Goal: Task Accomplishment & Management: Manage account settings

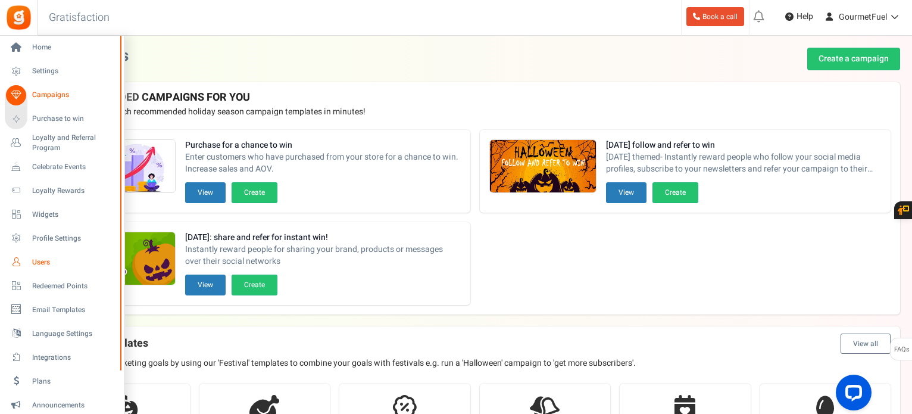
click at [39, 254] on link "Users" at bounding box center [62, 262] width 114 height 20
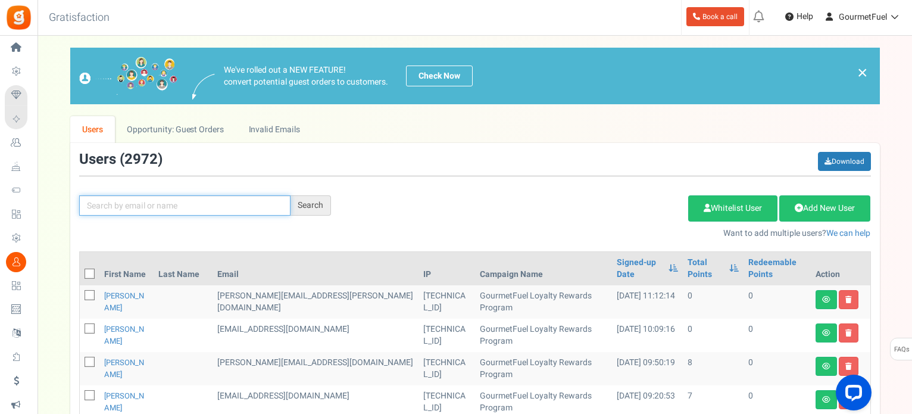
click at [254, 202] on input "text" at bounding box center [184, 205] width 211 height 20
paste input "[PERSON_NAME]"
type input "[PERSON_NAME]"
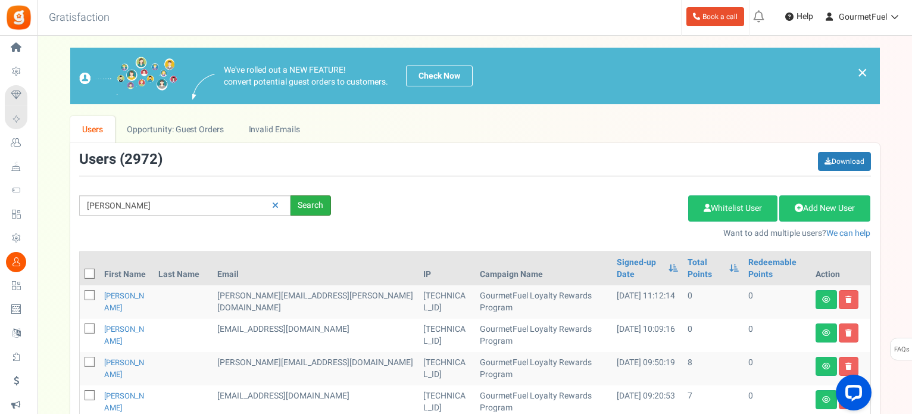
click at [303, 209] on div "Search" at bounding box center [310, 205] width 40 height 20
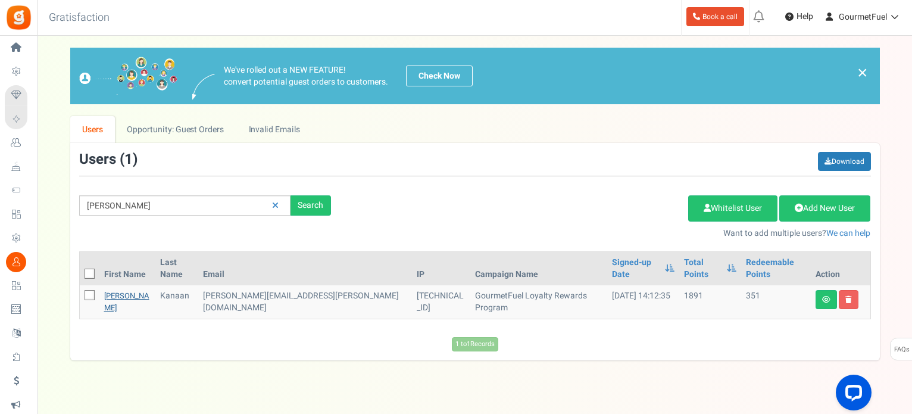
click at [121, 290] on link "[PERSON_NAME]" at bounding box center [126, 301] width 45 height 23
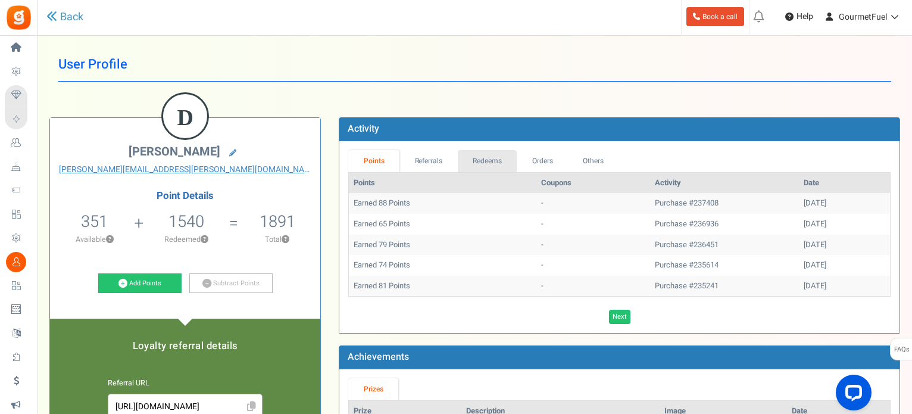
click at [494, 151] on link "Redeems" at bounding box center [488, 161] width 60 height 22
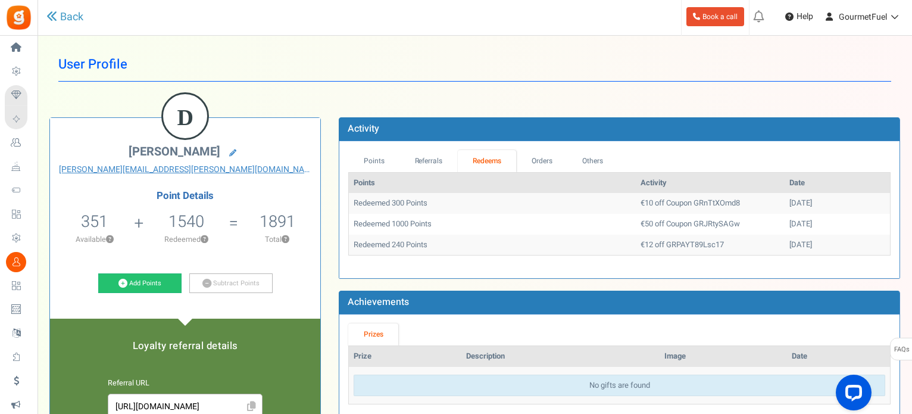
click at [645, 225] on td "€50 off Coupon GRJRtySAGw" at bounding box center [710, 224] width 149 height 21
click at [560, 230] on td "Redeemed 1000 Points" at bounding box center [492, 224] width 287 height 21
drag, startPoint x: 396, startPoint y: 226, endPoint x: 462, endPoint y: 226, distance: 66.7
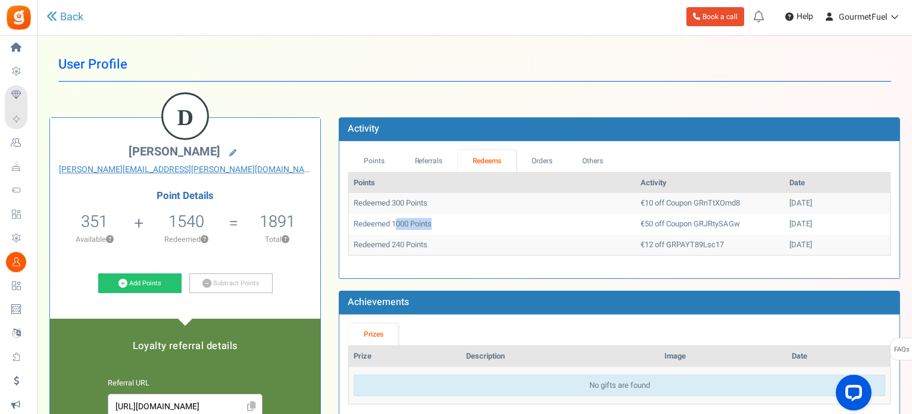
click at [462, 226] on td "Redeemed 1000 Points" at bounding box center [492, 224] width 287 height 21
click at [688, 211] on td "€10 off Coupon GRnTtXOmd8" at bounding box center [710, 203] width 149 height 21
click at [672, 223] on td "€50 off Coupon GRJRtySAGw" at bounding box center [710, 224] width 149 height 21
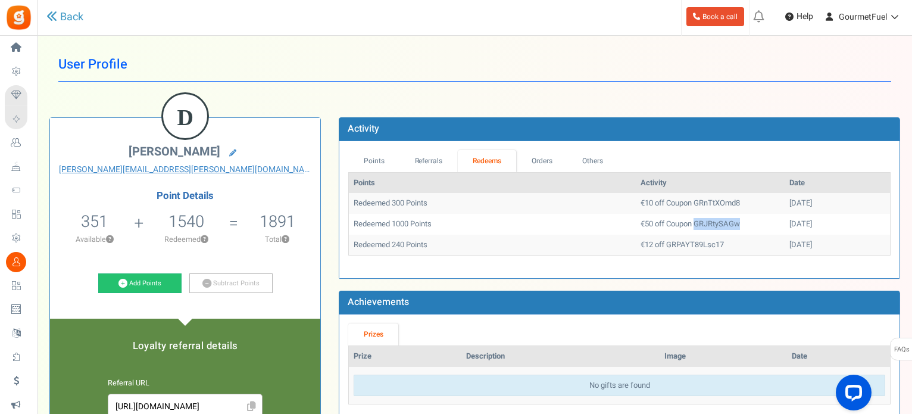
copy td "GRJRtySAGw"
drag, startPoint x: 607, startPoint y: 204, endPoint x: 599, endPoint y: 204, distance: 7.7
click at [636, 204] on td "€10 off Coupon GRnTtXOmd8" at bounding box center [710, 203] width 149 height 21
copy td "€"
click at [683, 223] on td "€50 off Coupon GRJRtySAGw" at bounding box center [710, 224] width 149 height 21
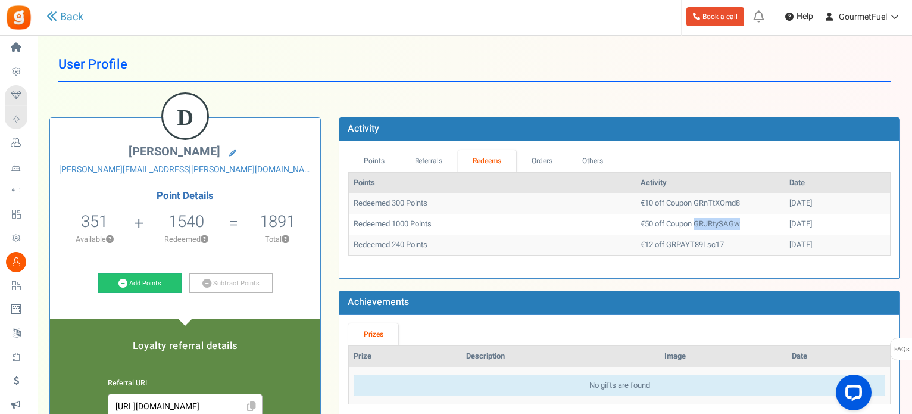
click at [683, 223] on td "€50 off Coupon GRJRtySAGw" at bounding box center [710, 224] width 149 height 21
copy td "GRJRtySAGw"
click at [686, 199] on td "€10 off Coupon GRnTtXOmd8" at bounding box center [710, 203] width 149 height 21
copy td "GRnTtXOmd8"
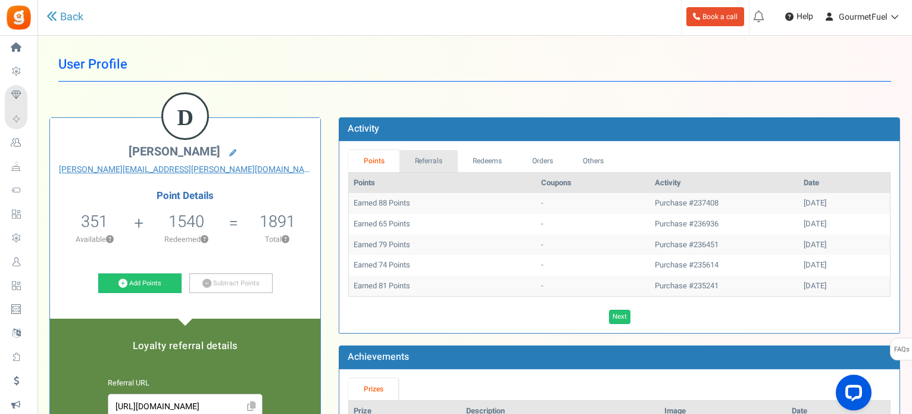
click at [437, 160] on link "Referrals" at bounding box center [428, 161] width 58 height 22
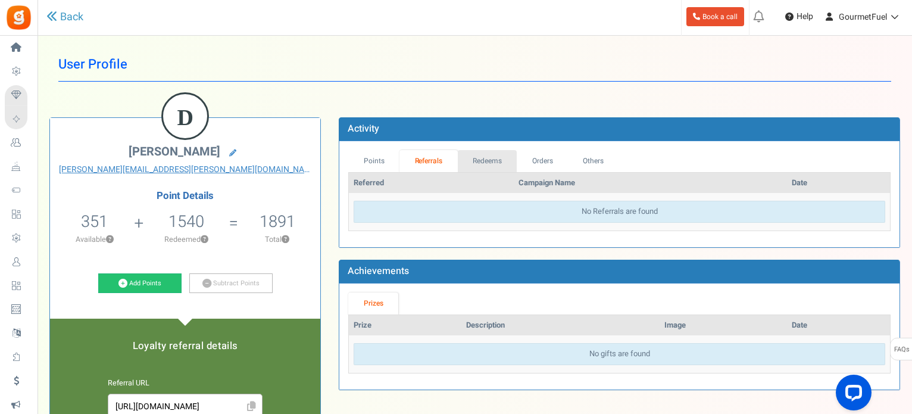
click at [493, 160] on link "Redeems" at bounding box center [488, 161] width 60 height 22
